Goal: Find specific fact: Find specific fact

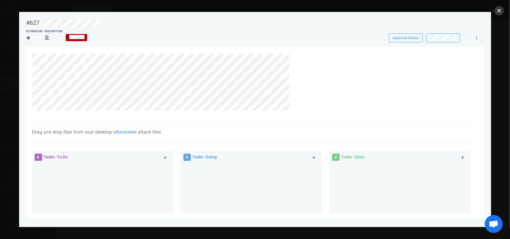
click at [500, 9] on button "close" at bounding box center [500, 11] width 10 height 10
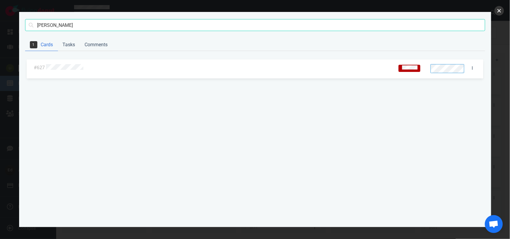
click at [502, 8] on button "close" at bounding box center [500, 11] width 10 height 10
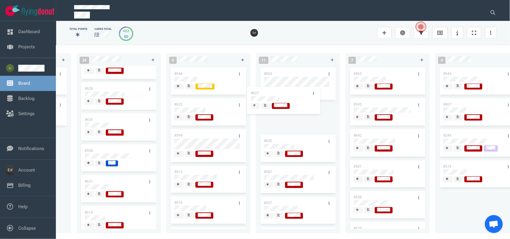
scroll to position [258, 0]
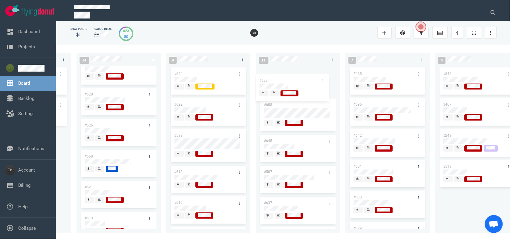
drag, startPoint x: 108, startPoint y: 89, endPoint x: 283, endPoint y: 79, distance: 174.8
click at [283, 79] on div "0 2 #653 #652 12 #641 #639 #634 #635 #608 #611 #602 #603 #548 3 #482 #390 #331 …" at bounding box center [283, 142] width 454 height 194
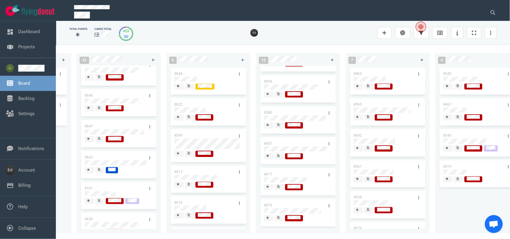
scroll to position [0, 0]
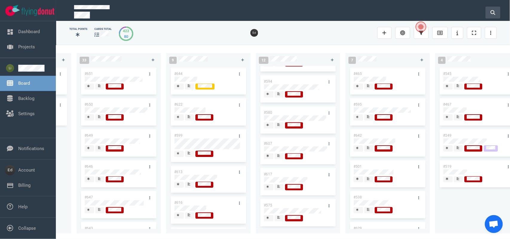
click at [492, 10] on icon at bounding box center [493, 12] width 5 height 5
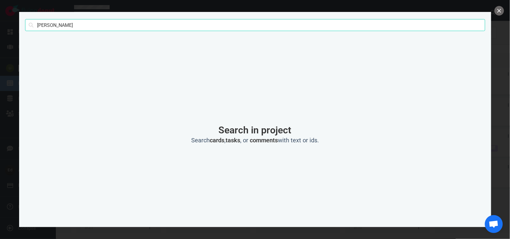
click at [45, 26] on input "[PERSON_NAME]" at bounding box center [255, 25] width 460 height 12
type input "[PERSON_NAME]"
click button "Search" at bounding box center [0, 0] width 0 height 0
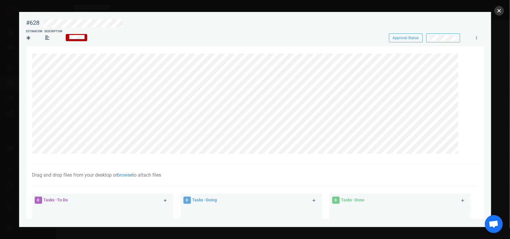
click at [498, 10] on button "close" at bounding box center [500, 11] width 10 height 10
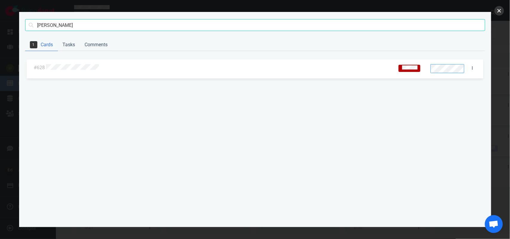
click at [496, 11] on button "close" at bounding box center [500, 11] width 10 height 10
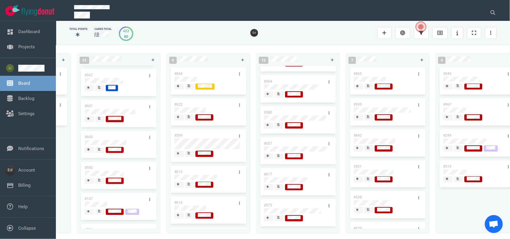
scroll to position [457, 0]
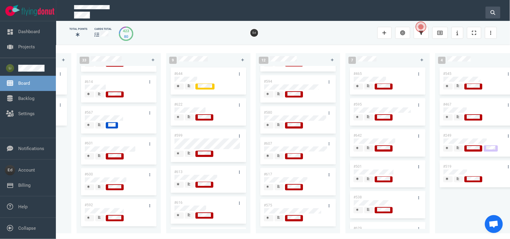
drag, startPoint x: 503, startPoint y: 10, endPoint x: 497, endPoint y: 9, distance: 5.7
click at [502, 10] on div at bounding box center [287, 10] width 440 height 21
click at [493, 10] on icon at bounding box center [493, 12] width 5 height 5
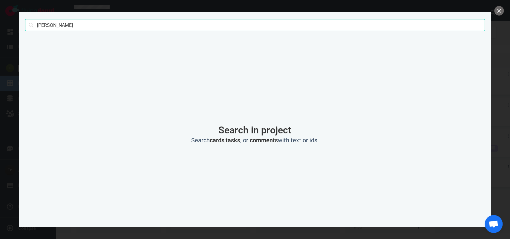
click at [44, 27] on input "[PERSON_NAME]" at bounding box center [255, 25] width 460 height 12
click button "Search" at bounding box center [0, 0] width 0 height 0
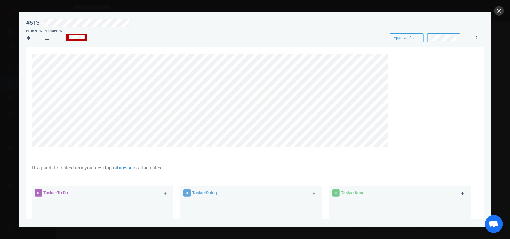
click at [502, 12] on button "close" at bounding box center [500, 11] width 10 height 10
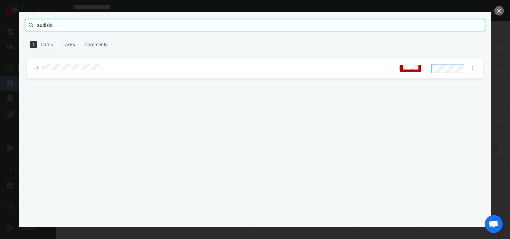
click at [49, 25] on input "audisio" at bounding box center [255, 25] width 460 height 12
type input "[PERSON_NAME]"
click button "Search" at bounding box center [0, 0] width 0 height 0
